Goal: Information Seeking & Learning: Find specific page/section

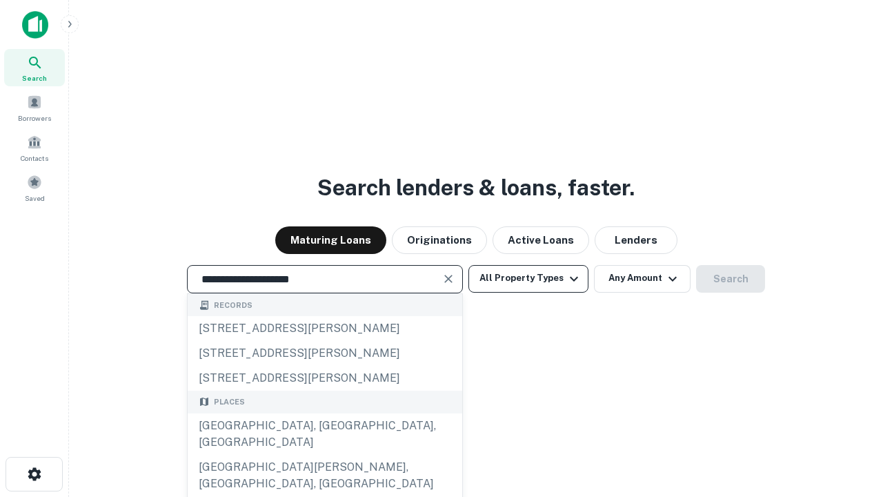
click at [324, 455] on div "Santa Monica, CA, USA" at bounding box center [325, 433] width 275 height 41
click at [528, 278] on button "All Property Types" at bounding box center [528, 279] width 120 height 28
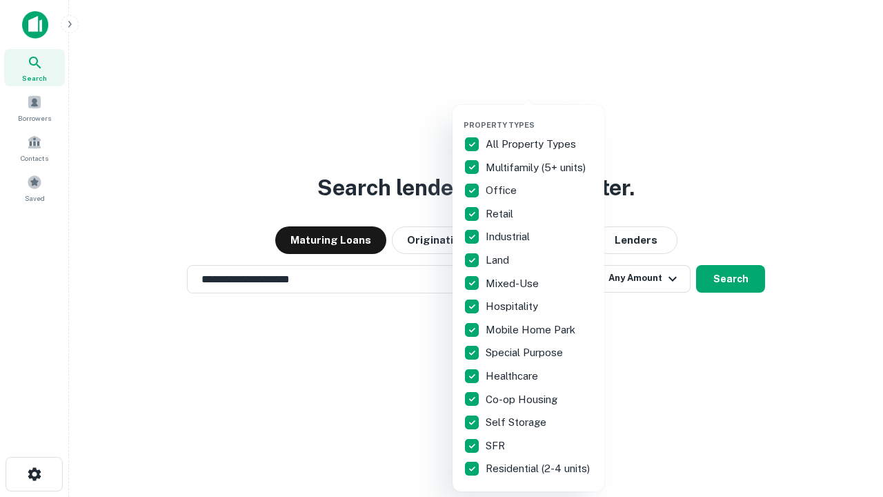
type input "**********"
click at [540, 116] on button "button" at bounding box center [540, 116] width 152 height 1
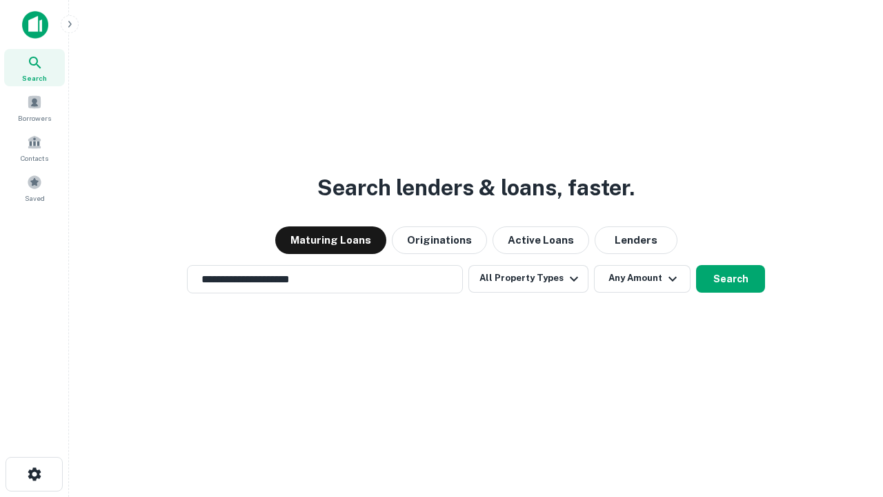
scroll to position [8, 166]
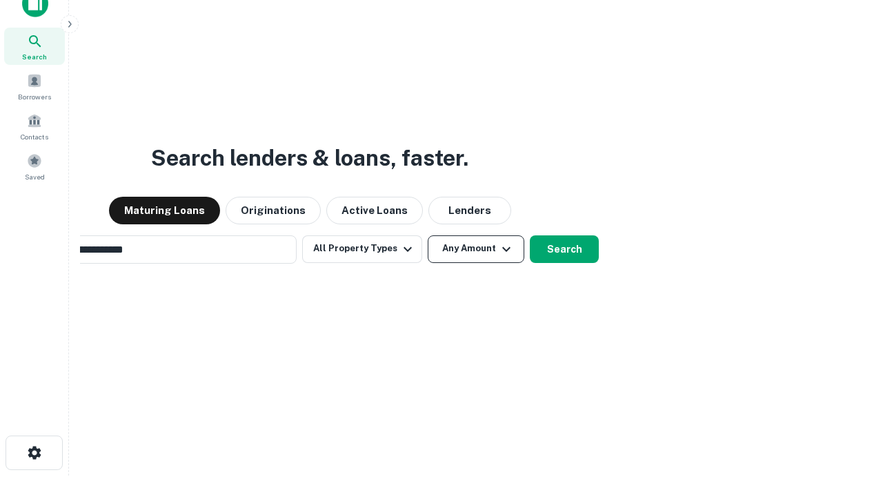
click at [428, 235] on button "Any Amount" at bounding box center [476, 249] width 97 height 28
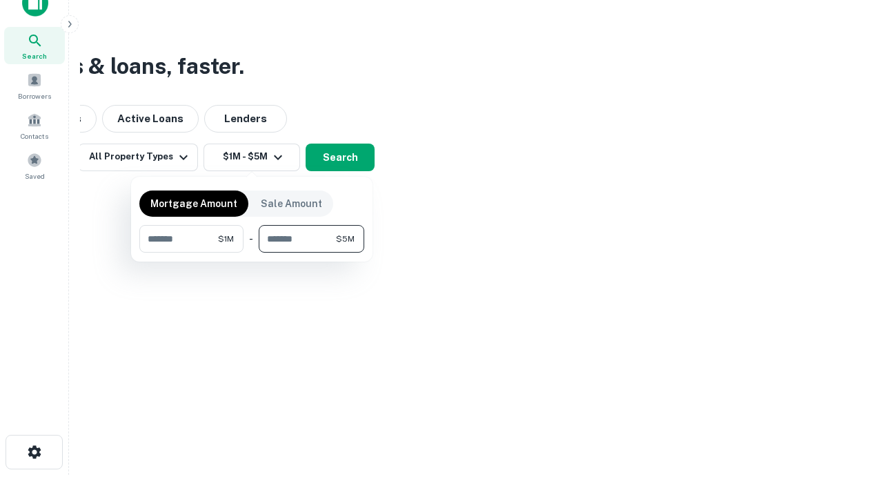
type input "*******"
click at [252, 253] on button "button" at bounding box center [251, 253] width 225 height 1
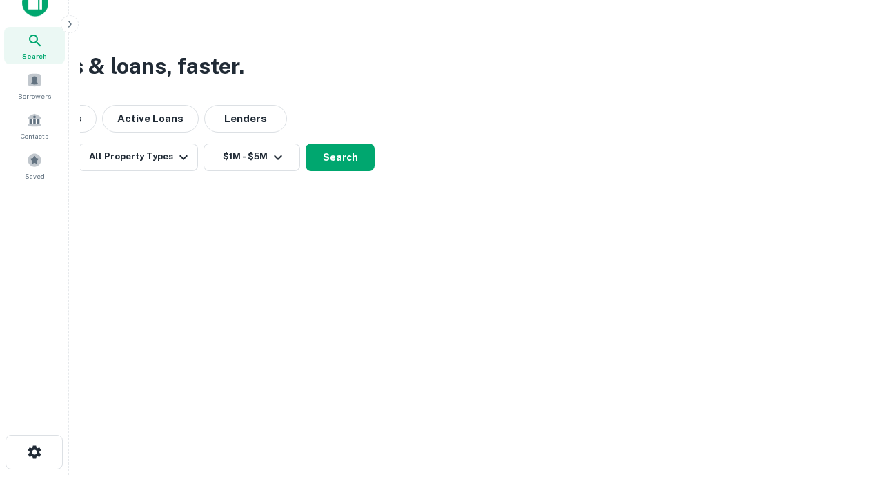
scroll to position [8, 255]
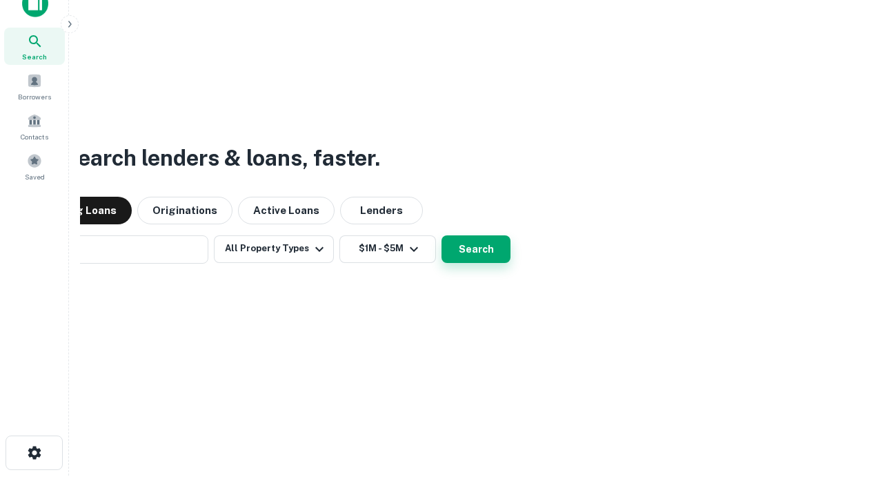
click at [442, 235] on button "Search" at bounding box center [476, 249] width 69 height 28
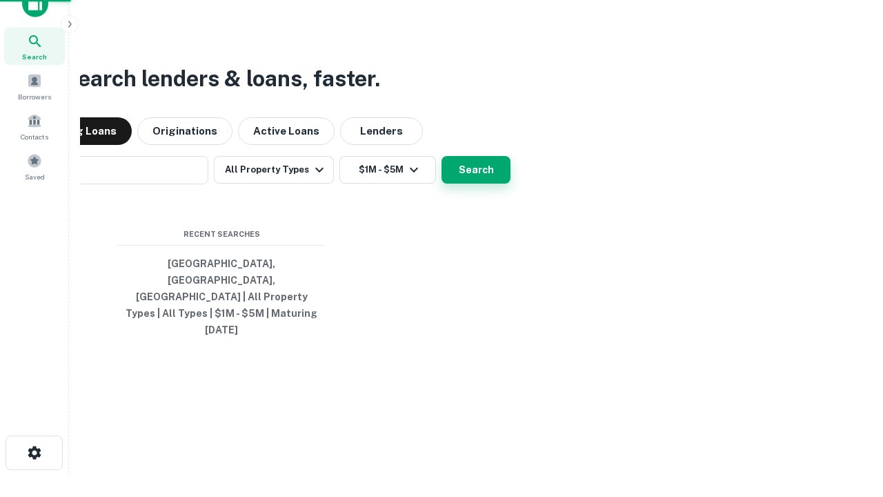
scroll to position [37, 391]
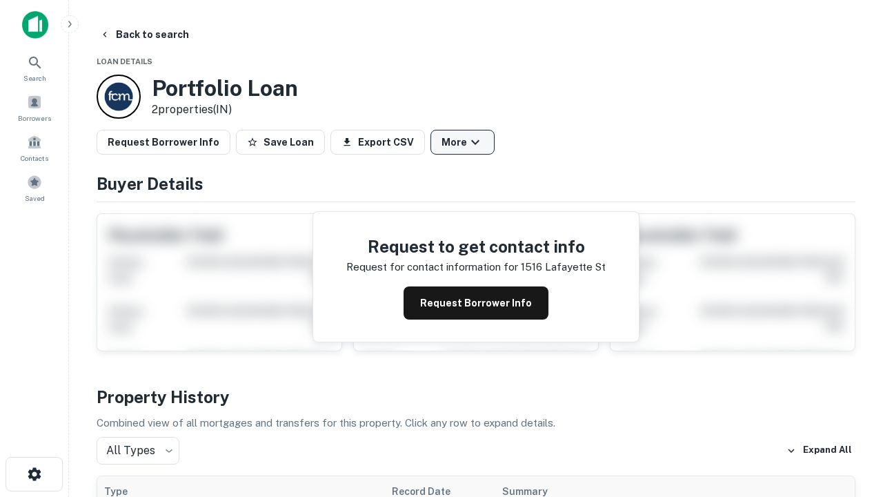
click at [462, 142] on button "More" at bounding box center [463, 142] width 64 height 25
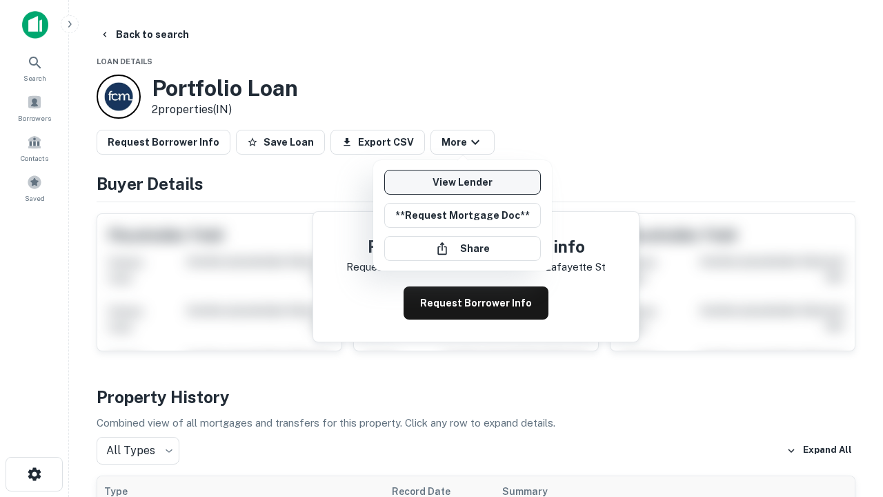
click at [462, 182] on link "View Lender" at bounding box center [462, 182] width 157 height 25
